Goal: Task Accomplishment & Management: Manage account settings

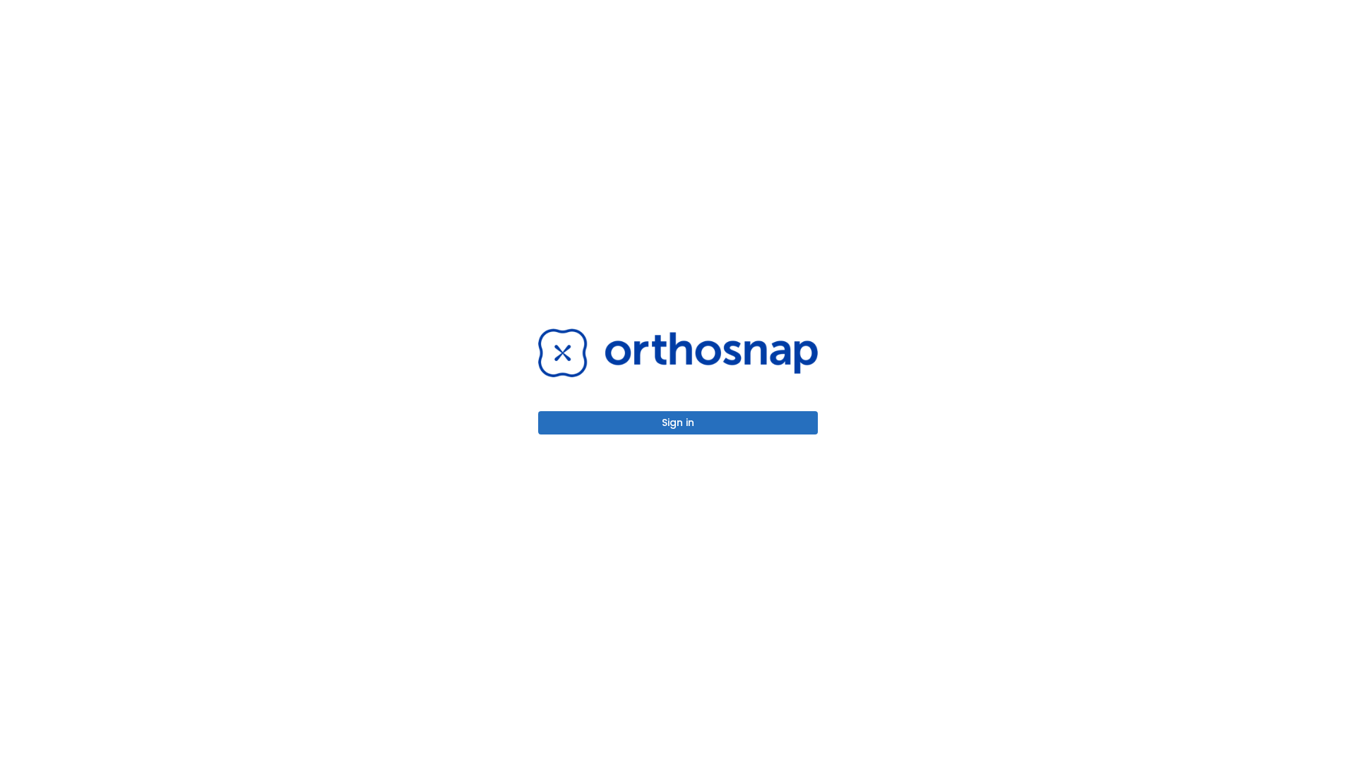
click at [678, 422] on button "Sign in" at bounding box center [678, 422] width 280 height 23
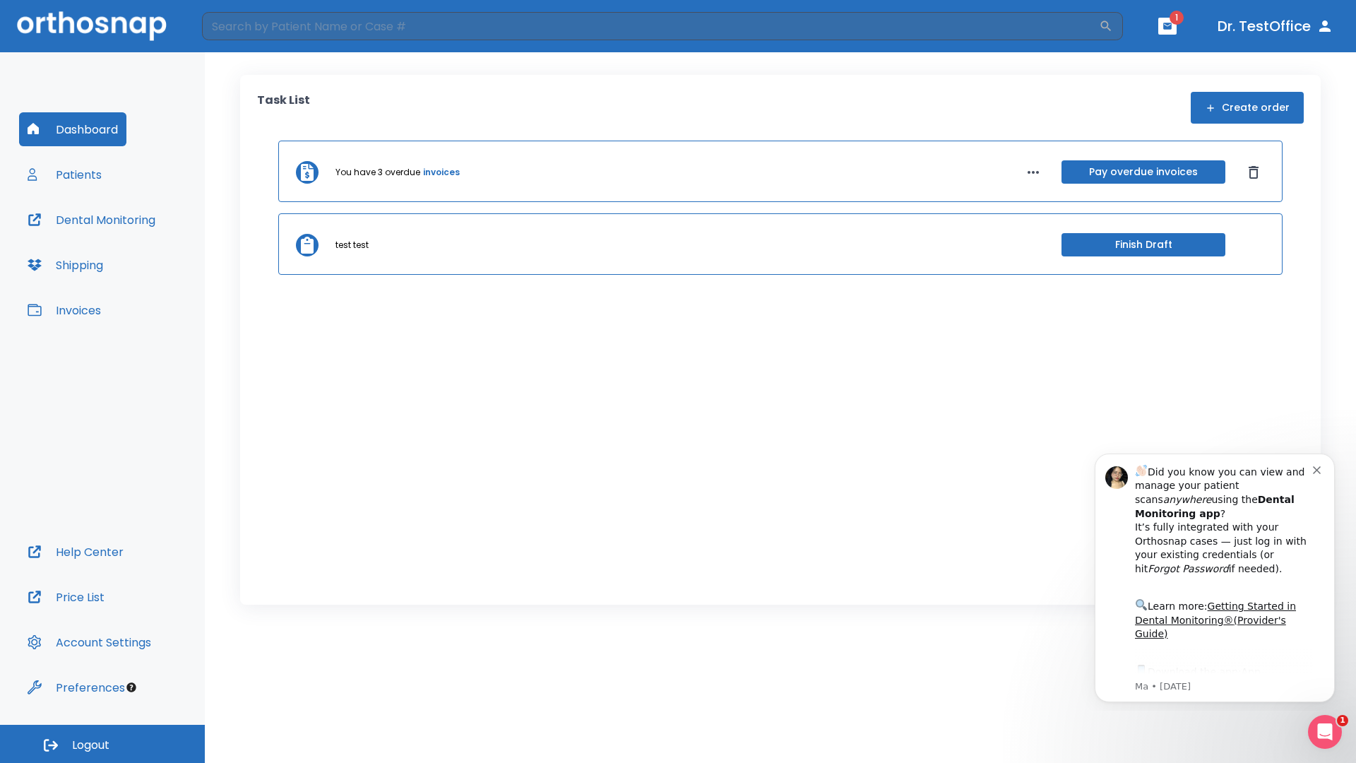
click at [102, 744] on span "Logout" at bounding box center [90, 745] width 37 height 16
